Goal: Task Accomplishment & Management: Use online tool/utility

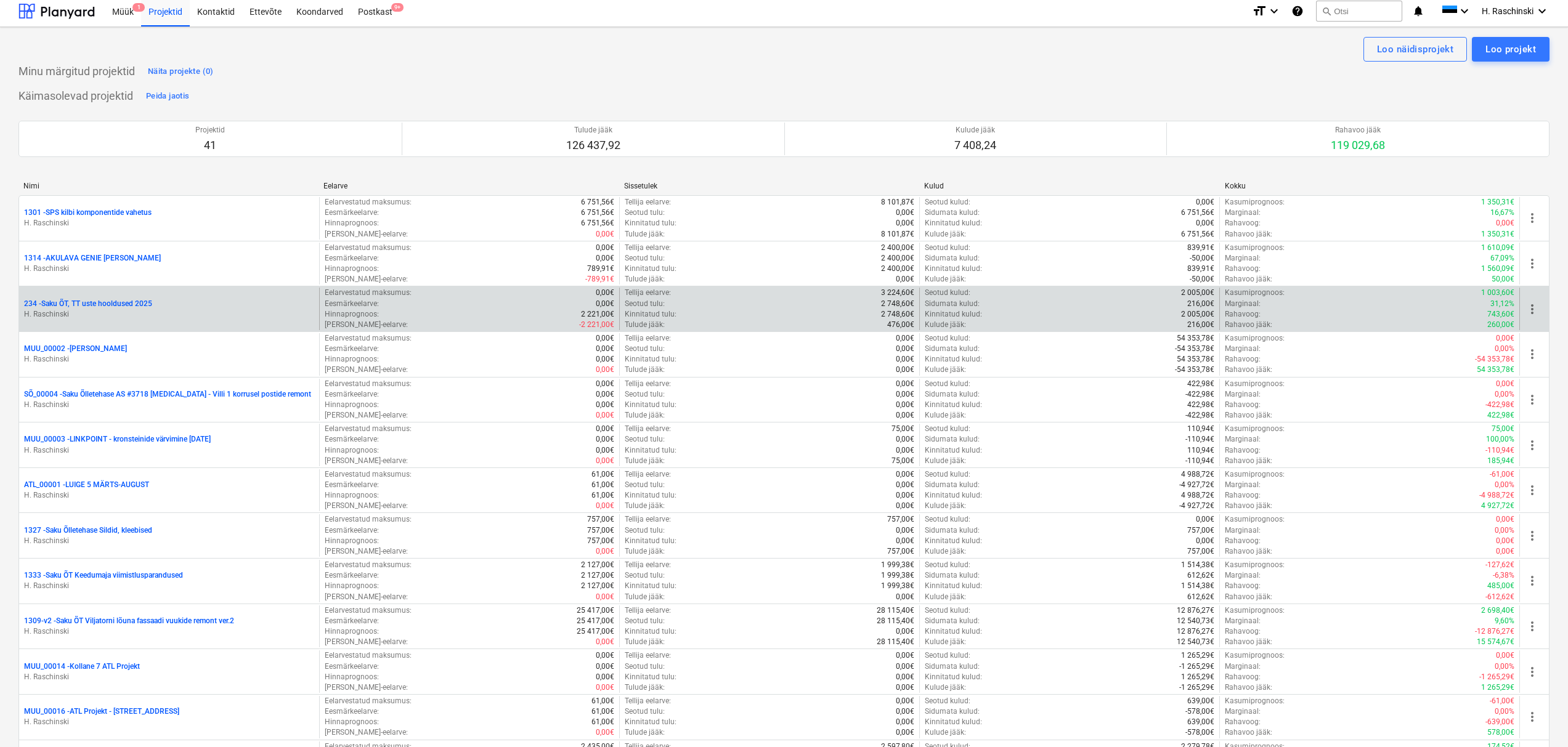
scroll to position [1068, 0]
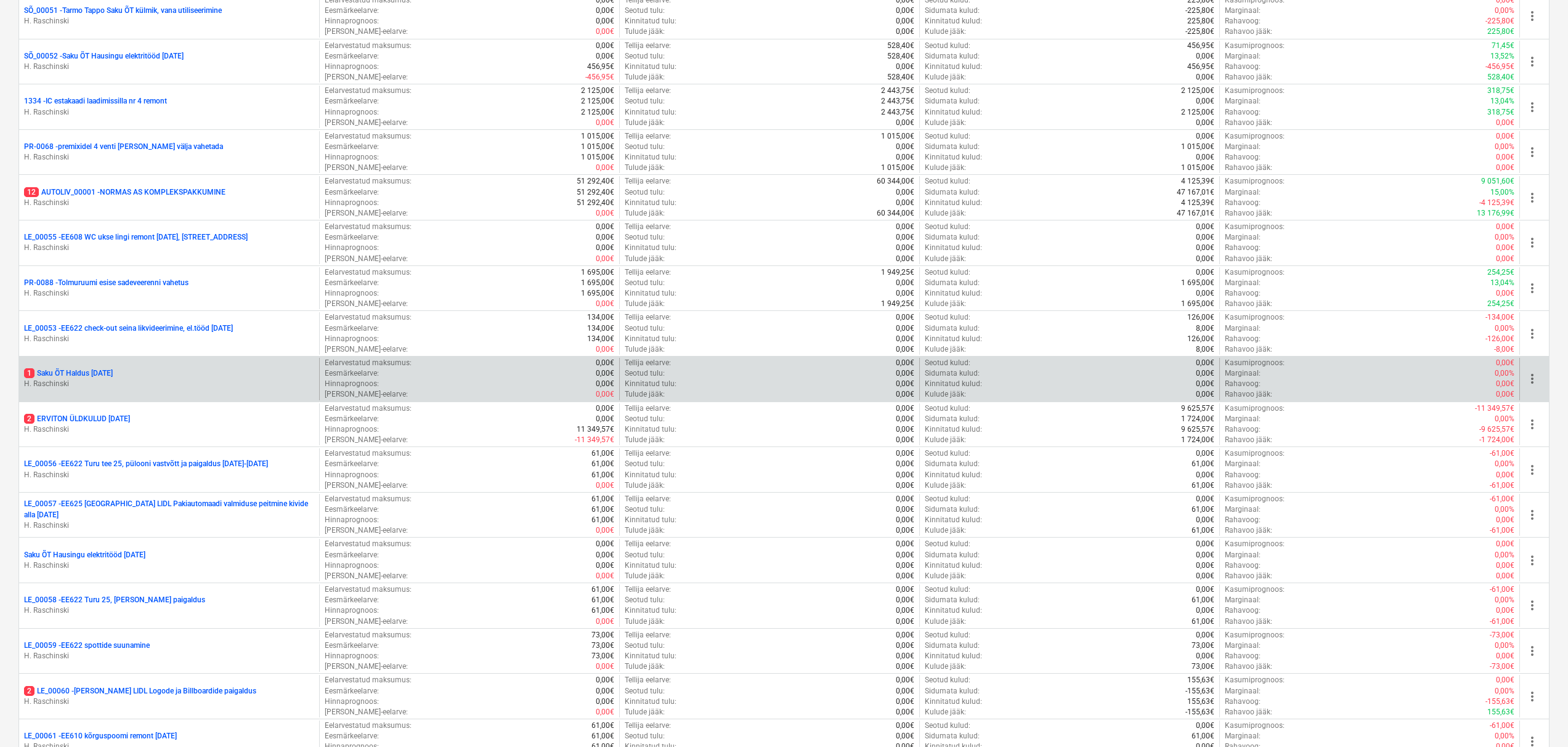
click at [83, 371] on p "1 Saku ÕT Haldus [DATE]" at bounding box center [68, 374] width 89 height 11
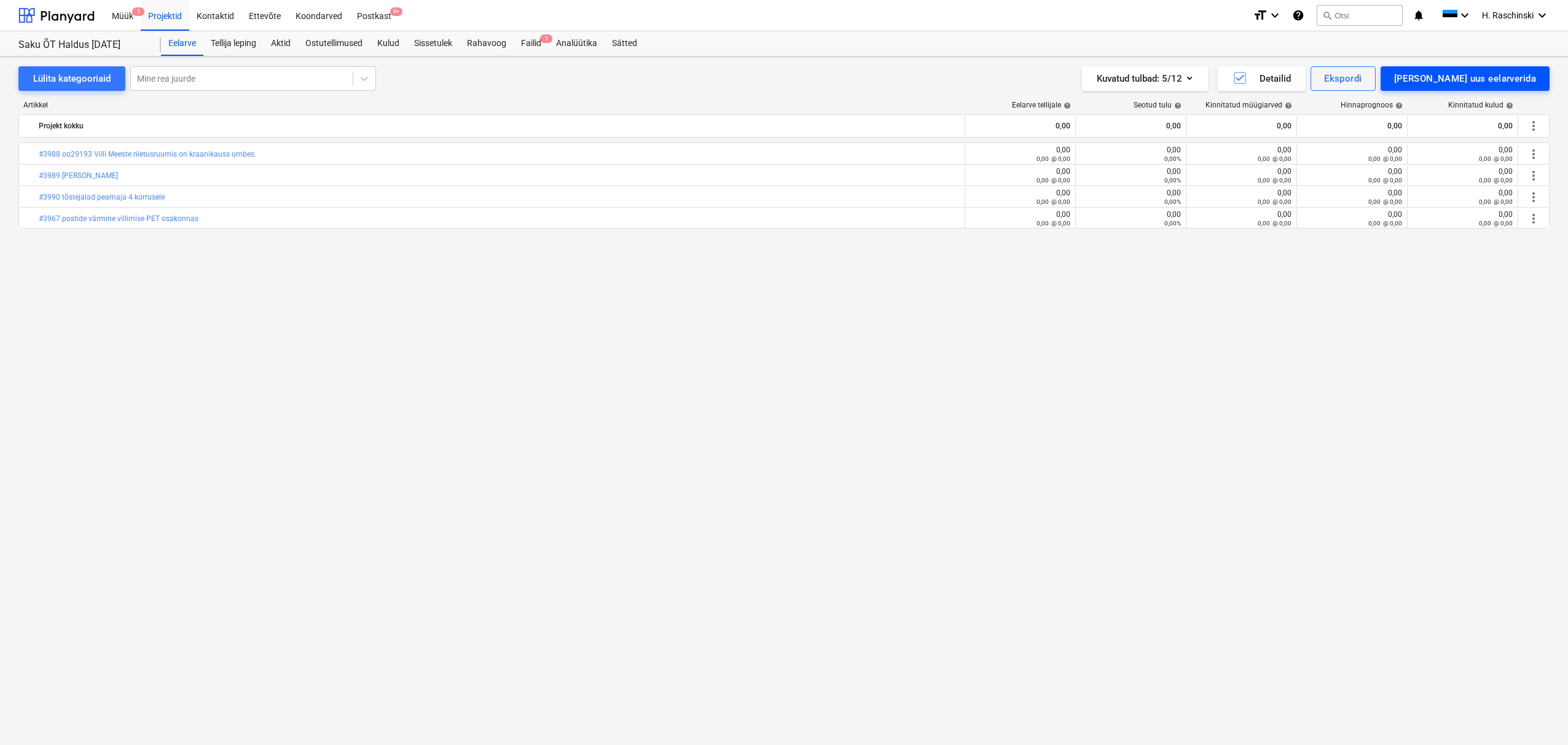
click at [1478, 78] on div "[PERSON_NAME] uus eelarverida" at bounding box center [1465, 78] width 142 height 16
click at [1466, 132] on div "[PERSON_NAME]" at bounding box center [1474, 130] width 153 height 22
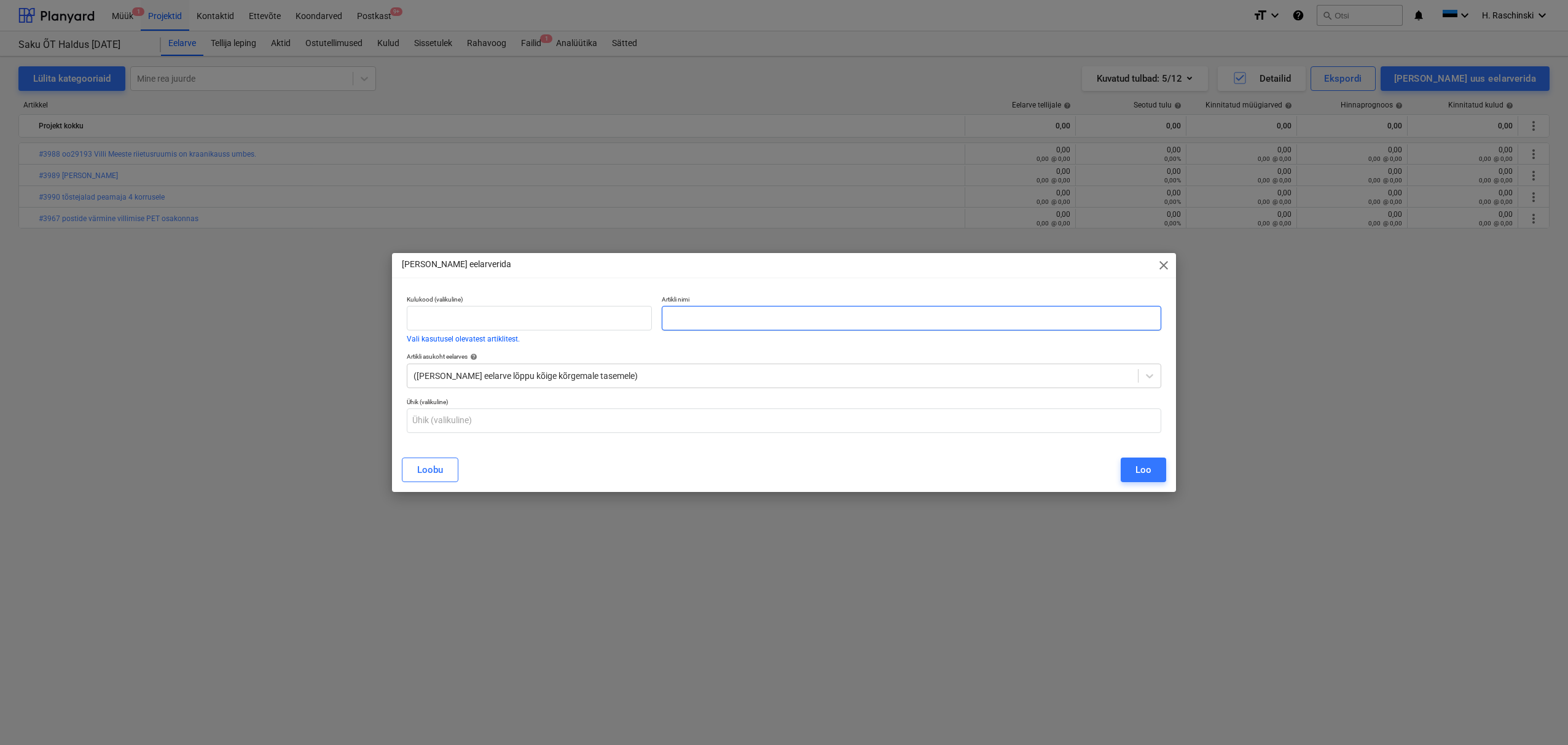
click at [714, 320] on input "text" at bounding box center [912, 318] width 500 height 24
paste input "#3998 Ftelgi liugukse aluskate katki"
type input "#3998 Ftelgi liugukse aluskate katki"
click at [627, 417] on input "text" at bounding box center [783, 420] width 754 height 24
type input "kmp"
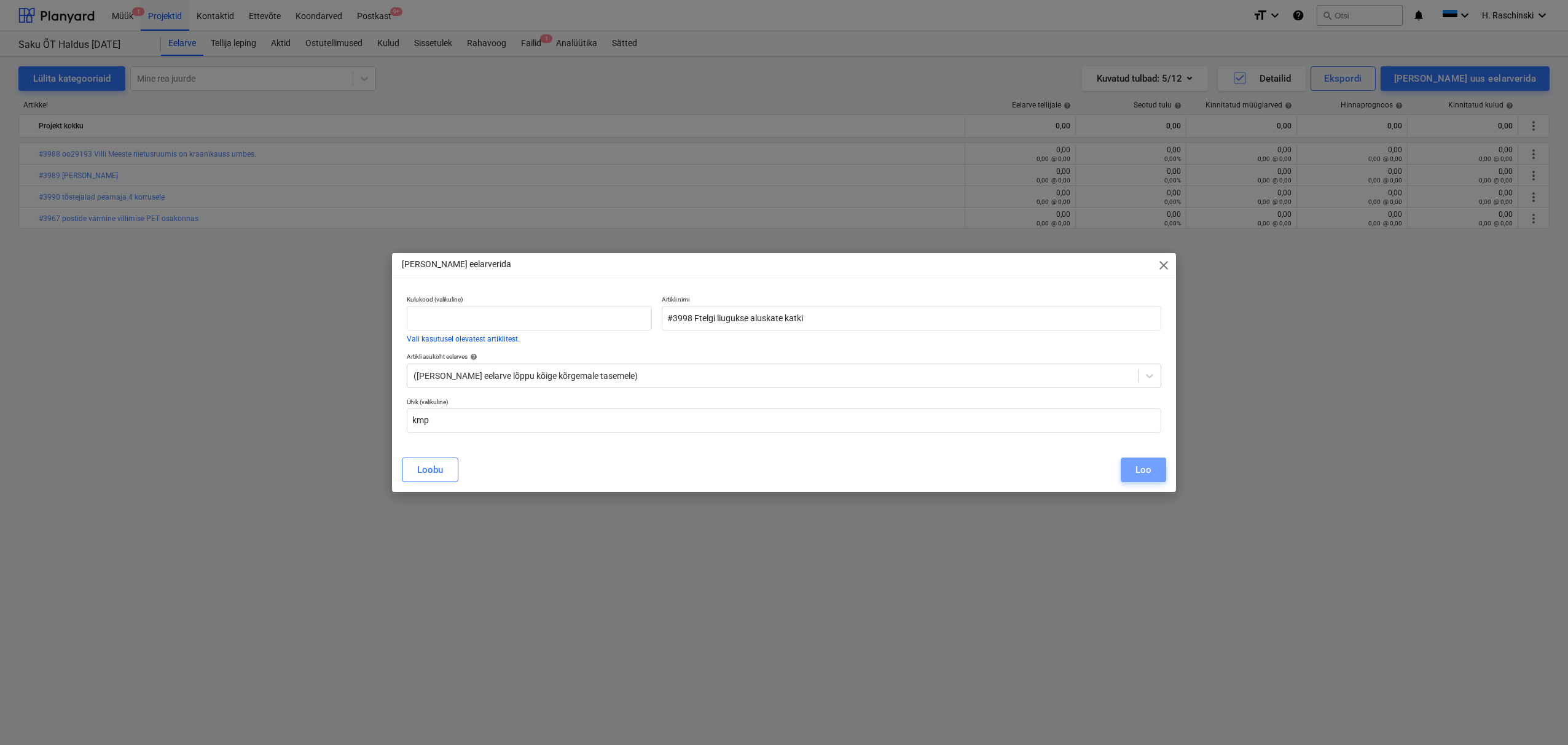
click at [1142, 470] on div "Loo" at bounding box center [1144, 470] width 16 height 16
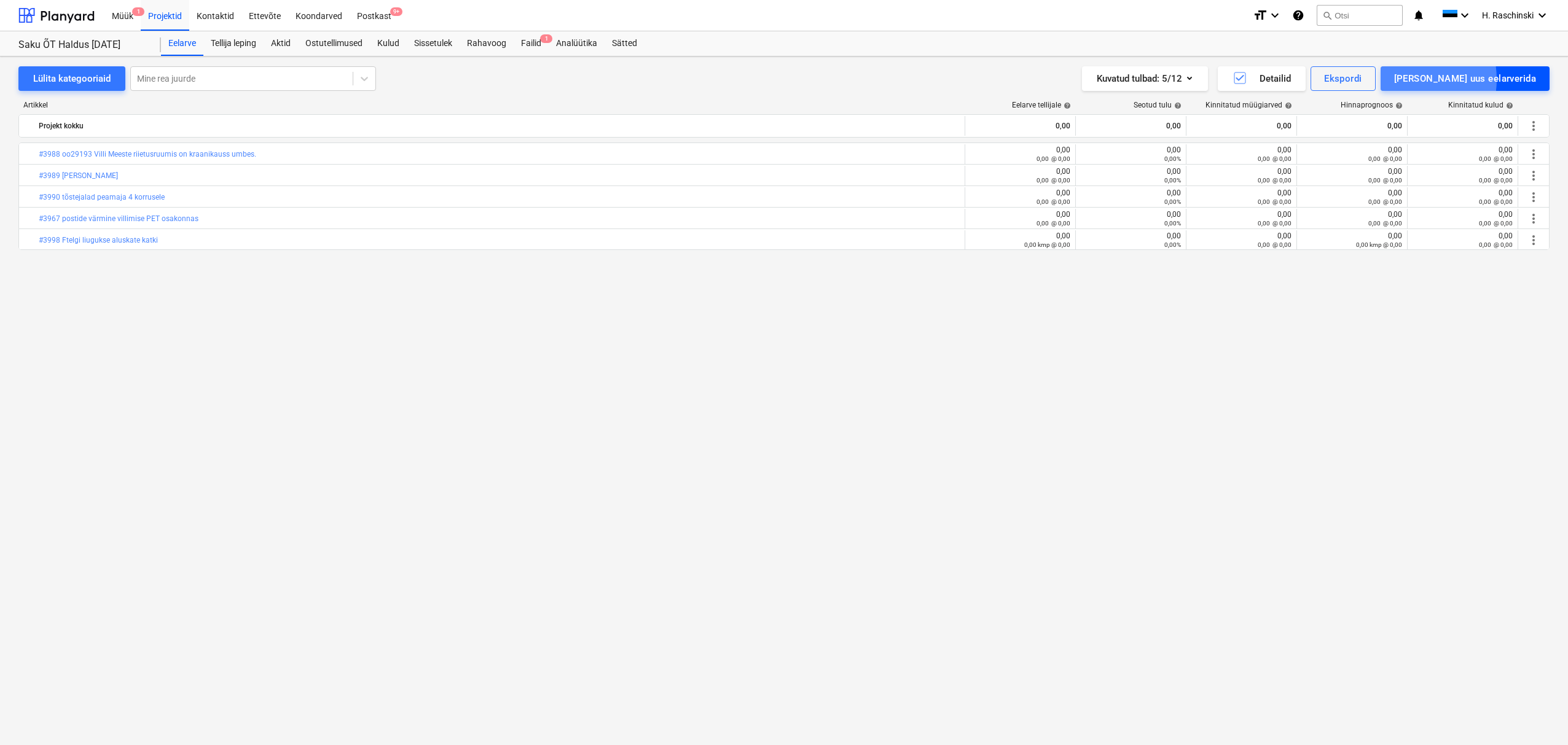
click at [1461, 80] on div "[PERSON_NAME] uus eelarverida" at bounding box center [1465, 78] width 142 height 16
click at [1472, 130] on div "[PERSON_NAME]" at bounding box center [1474, 130] width 153 height 22
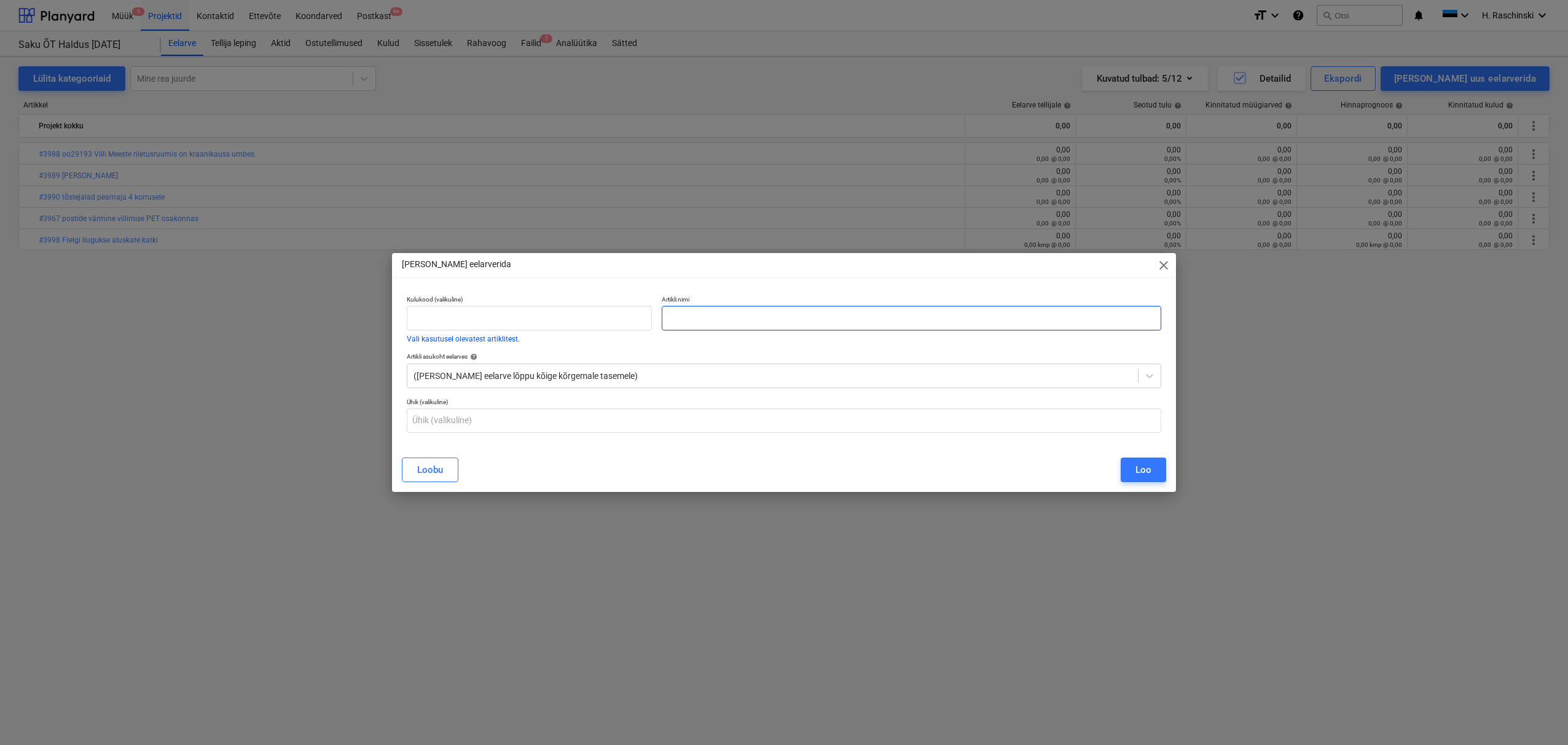
click at [714, 319] on input "text" at bounding box center [912, 318] width 500 height 24
paste input "#3993 1-2 lao vaheline tõsteuks ei sulgunud [PERSON_NAME] korral"
type input "#3993 1-2 lao vaheline tõsteuks ei sulgunud [PERSON_NAME] korral"
click at [1147, 470] on div "Loo" at bounding box center [1144, 470] width 16 height 16
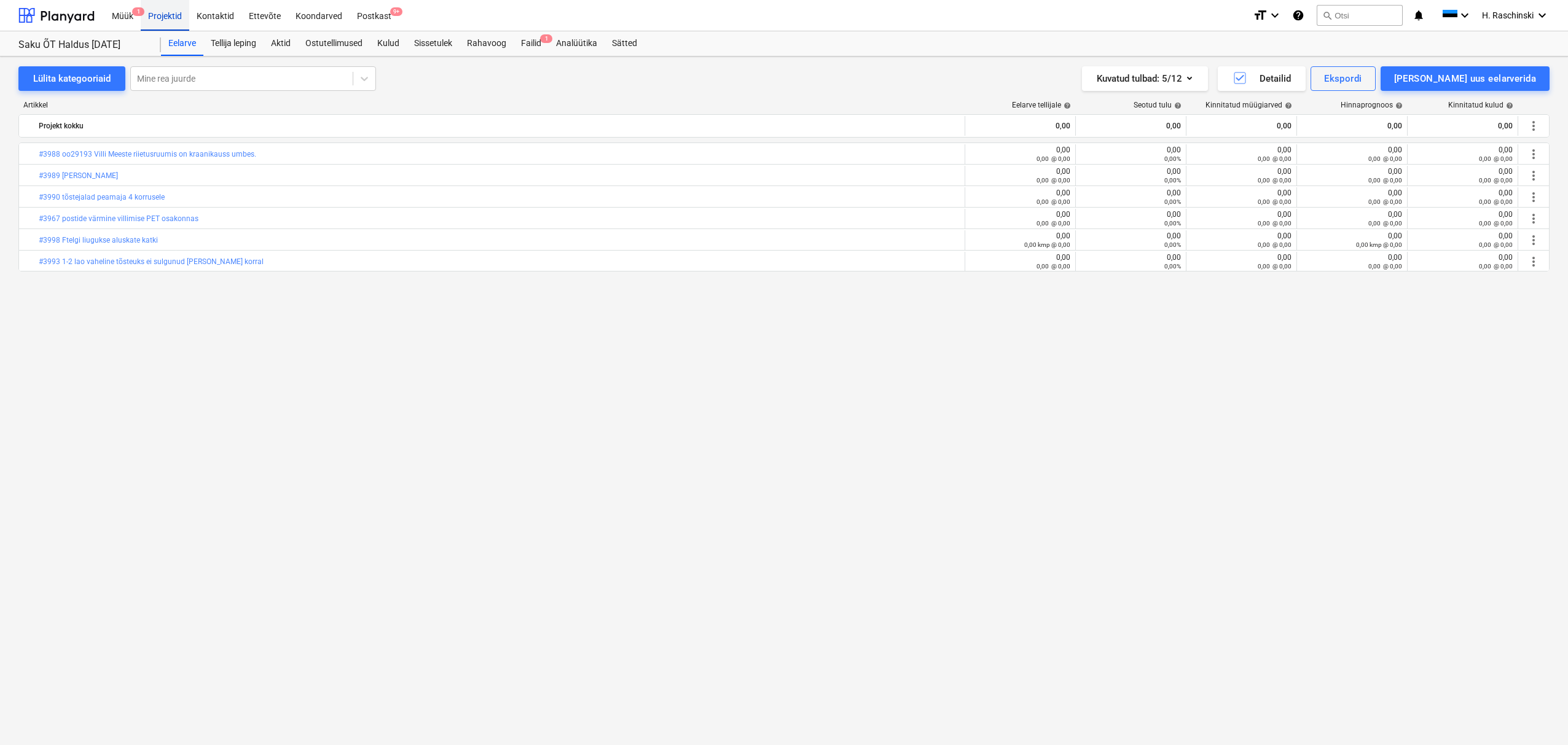
click at [158, 13] on div "Projektid" at bounding box center [165, 15] width 49 height 32
